Goal: Information Seeking & Learning: Learn about a topic

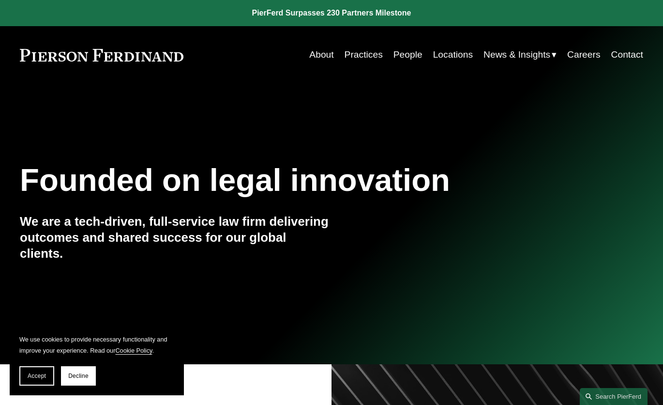
click at [365, 56] on link "Practices" at bounding box center [364, 55] width 38 height 19
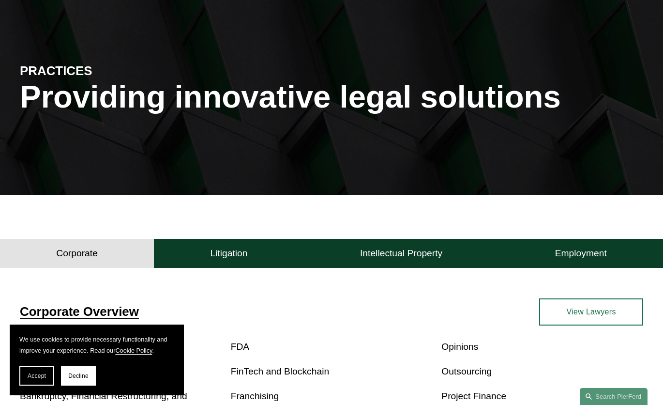
scroll to position [145, 0]
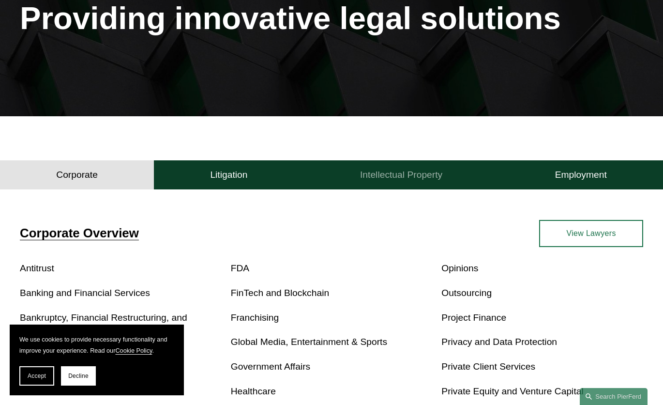
click at [382, 179] on h4 "Intellectual Property" at bounding box center [401, 175] width 82 height 12
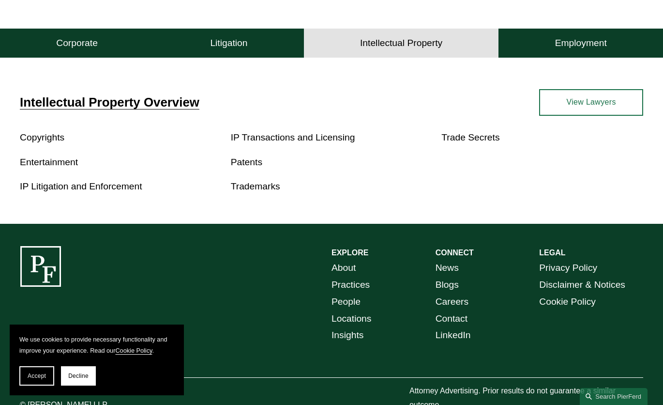
scroll to position [290, 0]
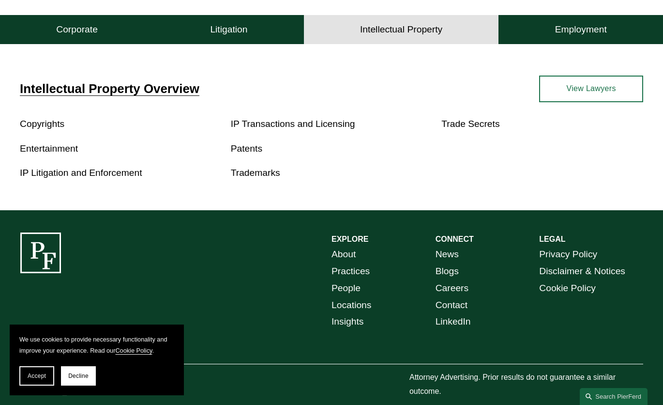
click at [592, 85] on link "View Lawyers" at bounding box center [591, 89] width 104 height 27
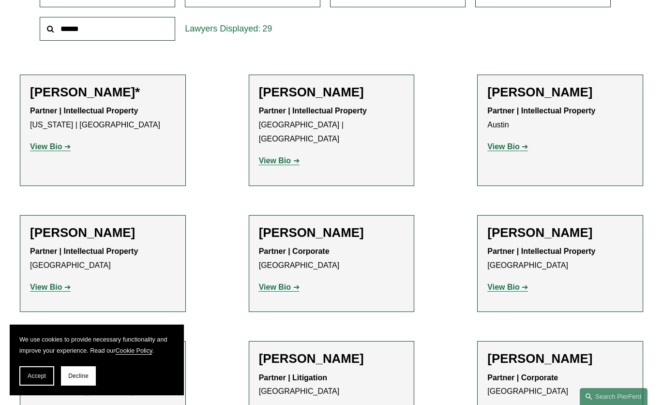
scroll to position [339, 0]
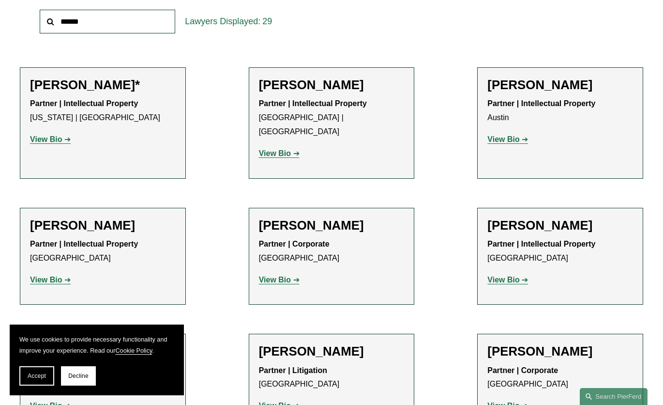
click at [98, 218] on h2 "David Boundy" at bounding box center [103, 225] width 146 height 15
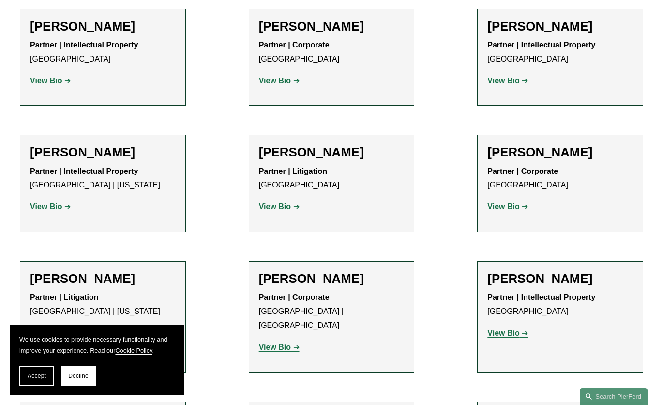
scroll to position [629, 0]
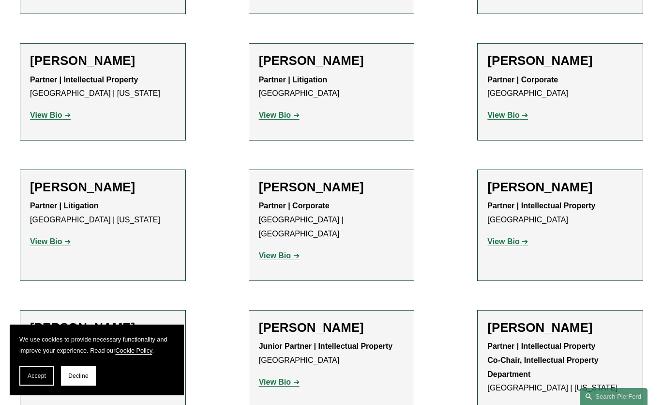
click at [556, 320] on h2 "Christopher R. Kinkade" at bounding box center [561, 327] width 146 height 15
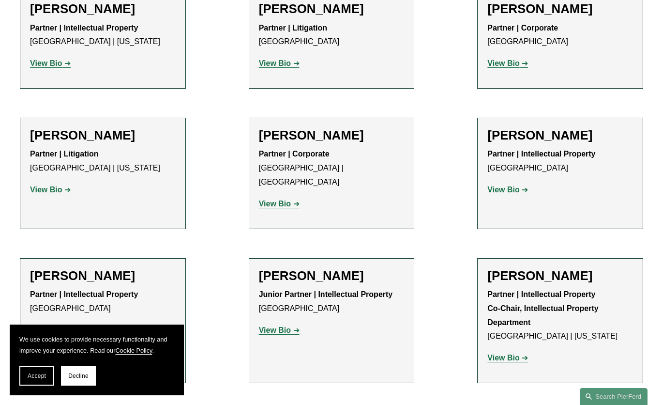
scroll to position [726, 0]
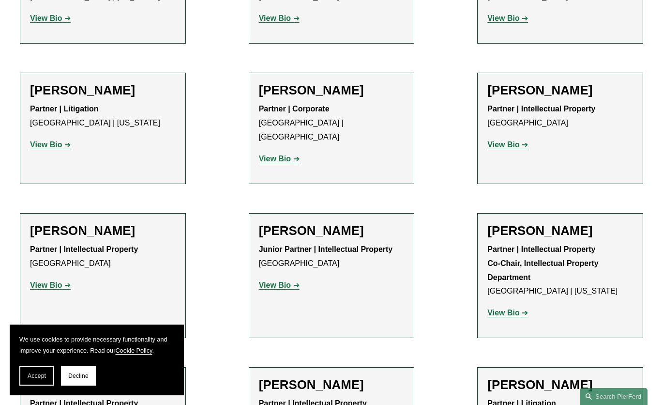
click at [511, 308] on strong "View Bio" at bounding box center [504, 312] width 32 height 8
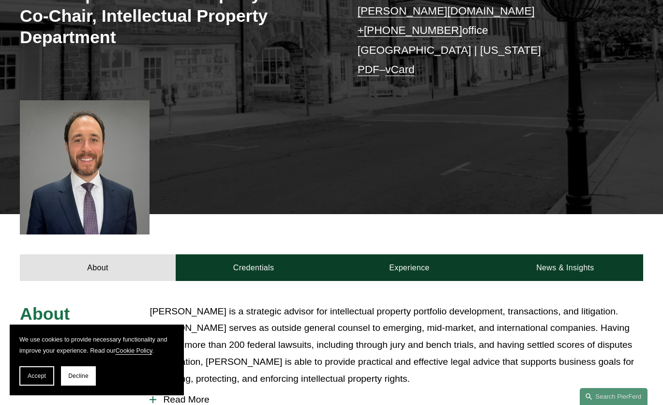
scroll to position [97, 0]
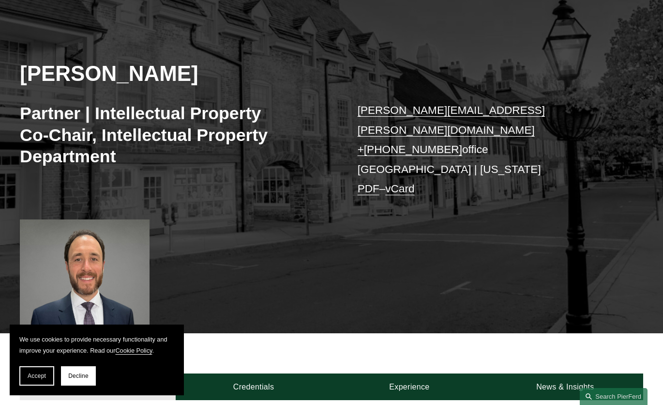
click at [35, 374] on span "Accept" at bounding box center [37, 375] width 18 height 7
